Goal: Task Accomplishment & Management: Complete application form

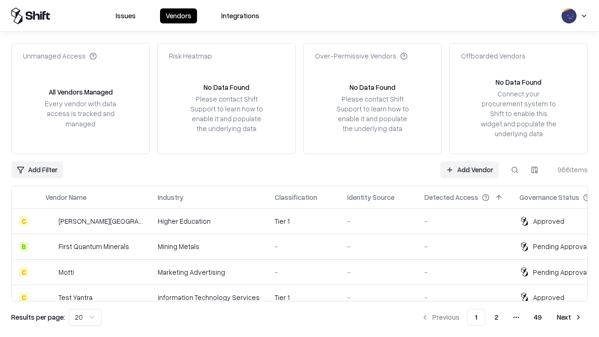
click at [469, 169] on link "Add Vendor" at bounding box center [469, 169] width 58 height 17
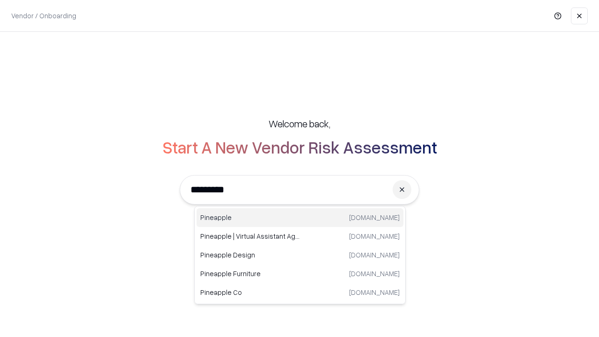
click at [300, 218] on div "Pineapple [DOMAIN_NAME]" at bounding box center [299, 217] width 207 height 19
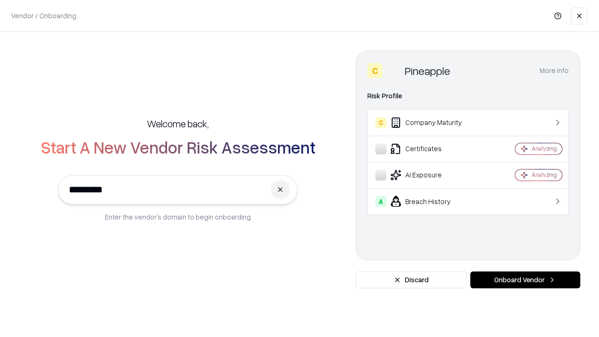
type input "*********"
click at [525, 280] on button "Onboard Vendor" at bounding box center [525, 279] width 110 height 17
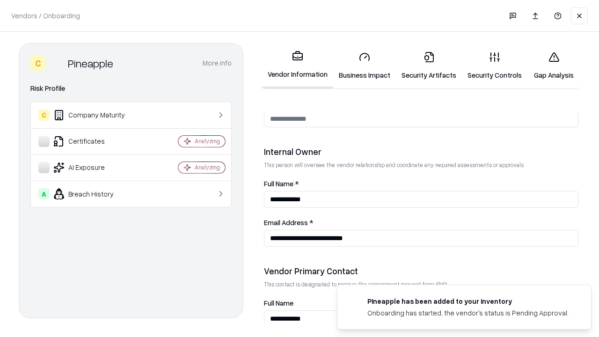
scroll to position [485, 0]
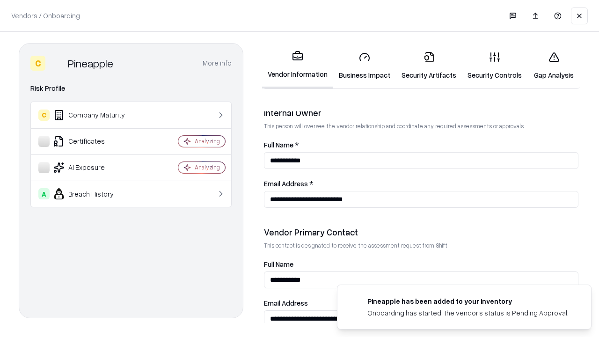
click at [364, 65] on link "Business Impact" at bounding box center [364, 66] width 63 height 44
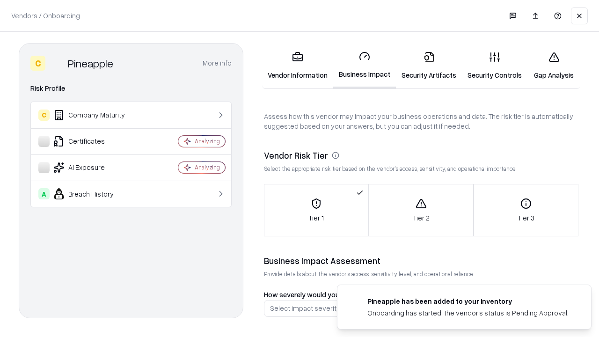
click at [429, 65] on link "Security Artifacts" at bounding box center [429, 66] width 66 height 44
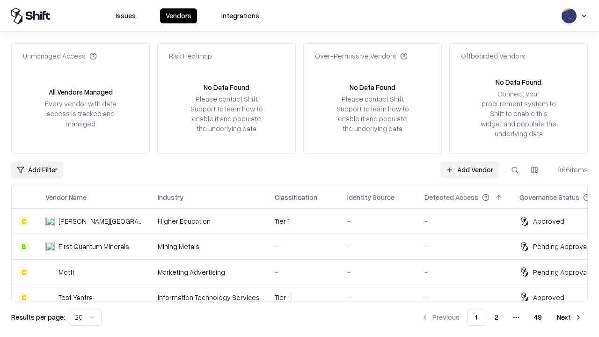
click at [469, 169] on link "Add Vendor" at bounding box center [469, 169] width 58 height 17
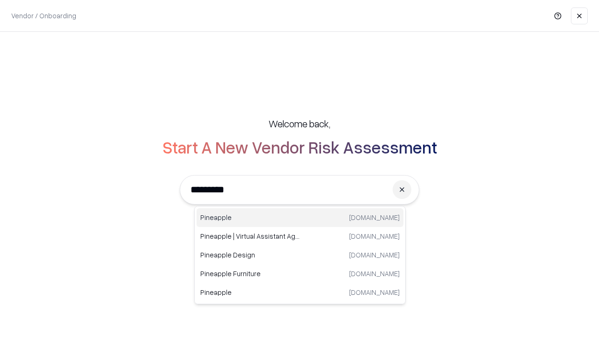
click at [300, 218] on div "Pineapple [DOMAIN_NAME]" at bounding box center [299, 217] width 207 height 19
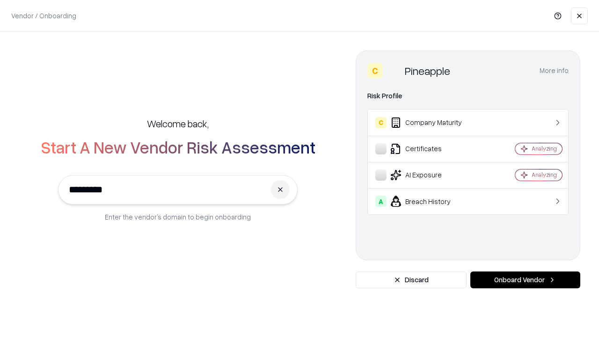
type input "*********"
click at [525, 280] on button "Onboard Vendor" at bounding box center [525, 279] width 110 height 17
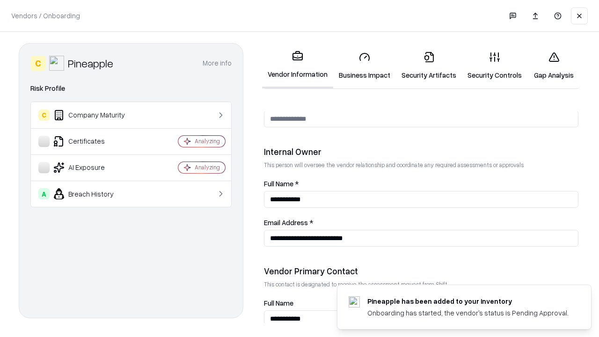
scroll to position [485, 0]
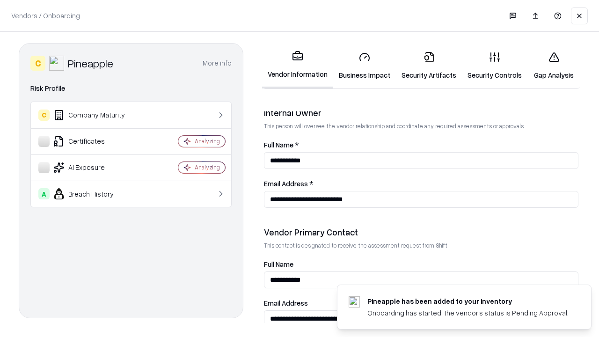
click at [553, 65] on link "Gap Analysis" at bounding box center [553, 66] width 53 height 44
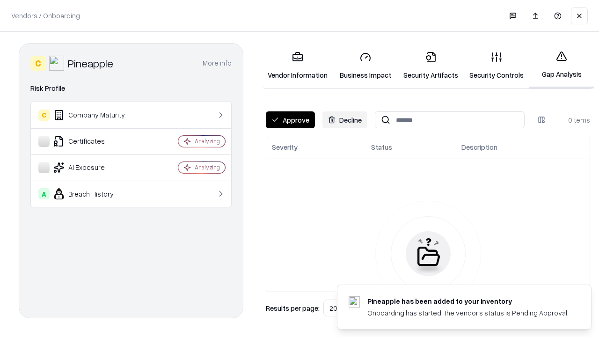
click at [290, 120] on button "Approve" at bounding box center [290, 119] width 49 height 17
